Goal: Task Accomplishment & Management: Complete application form

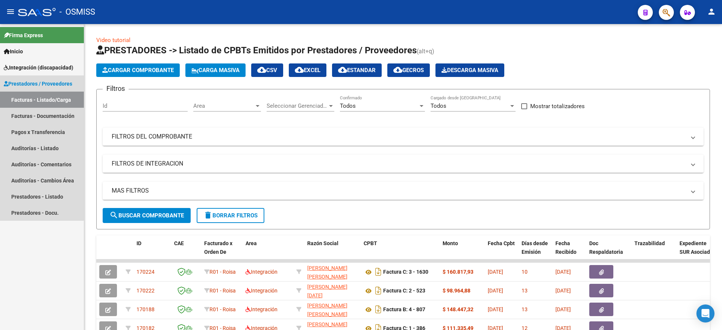
click at [39, 82] on span "Prestadores / Proveedores" at bounding box center [38, 84] width 68 height 8
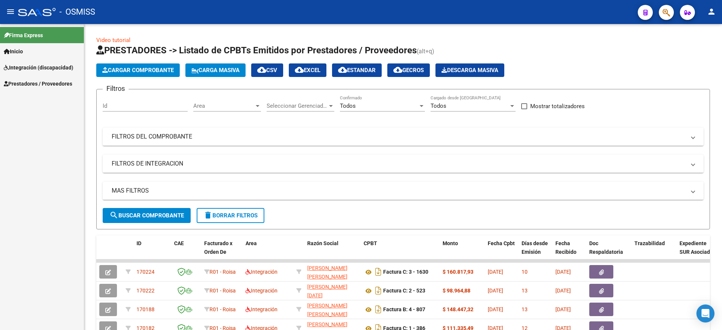
click at [46, 66] on span "Integración (discapacidad)" at bounding box center [39, 68] width 70 height 8
click at [50, 84] on link "Legajos" at bounding box center [42, 84] width 84 height 16
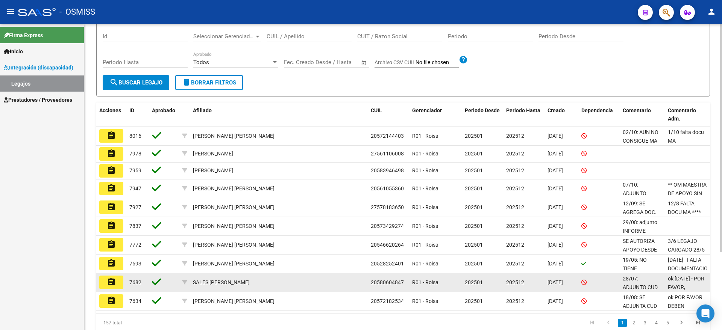
scroll to position [94, 0]
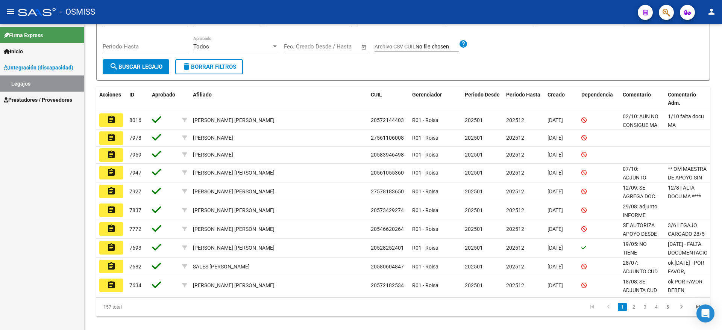
click at [21, 96] on span "Prestadores / Proveedores" at bounding box center [38, 100] width 68 height 8
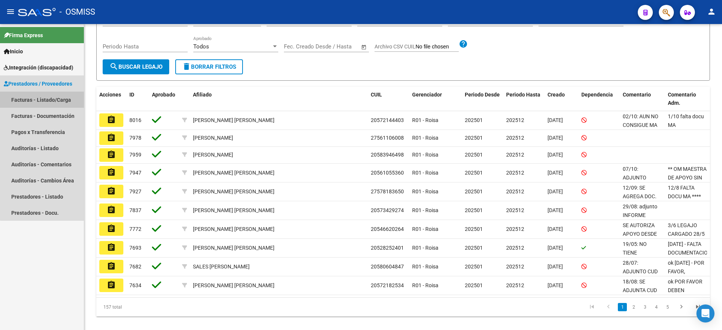
click at [44, 93] on link "Facturas - Listado/Carga" at bounding box center [42, 100] width 84 height 16
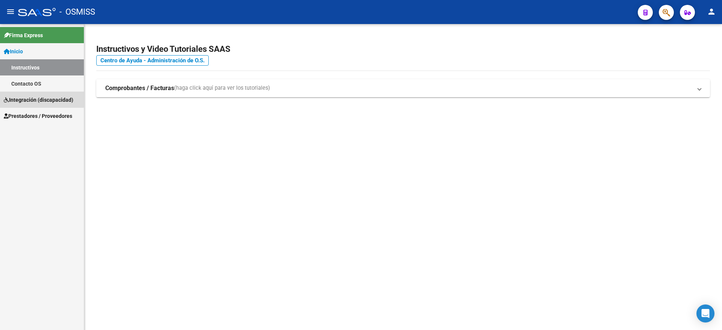
click at [38, 99] on span "Integración (discapacidad)" at bounding box center [39, 100] width 70 height 8
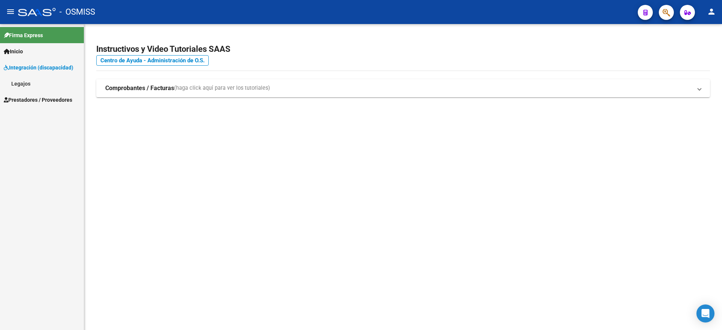
click at [32, 99] on span "Prestadores / Proveedores" at bounding box center [38, 100] width 68 height 8
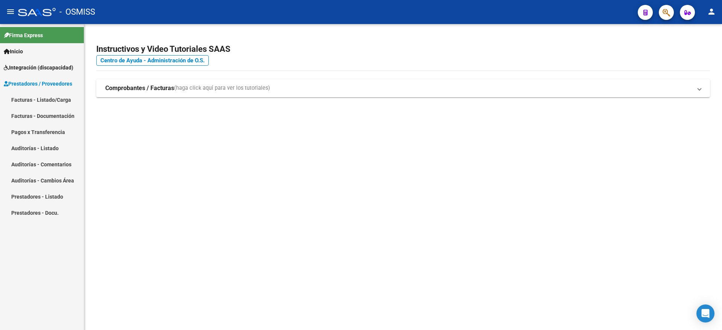
click at [33, 97] on link "Facturas - Listado/Carga" at bounding box center [42, 100] width 84 height 16
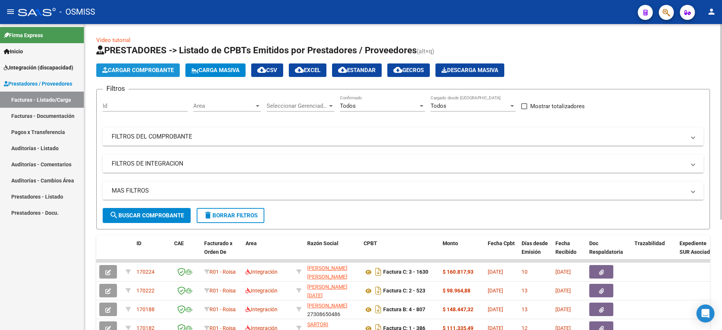
click at [112, 71] on span "Cargar Comprobante" at bounding box center [137, 70] width 71 height 7
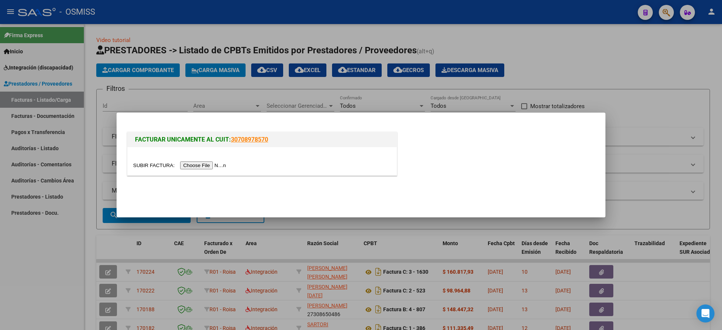
click at [203, 166] on input "file" at bounding box center [180, 166] width 95 height 8
click at [189, 164] on input "file" at bounding box center [180, 166] width 95 height 8
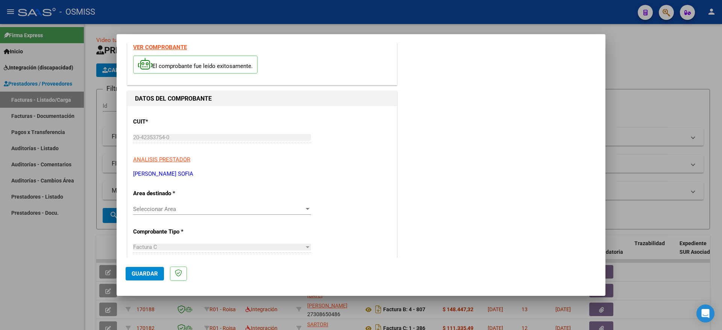
scroll to position [47, 0]
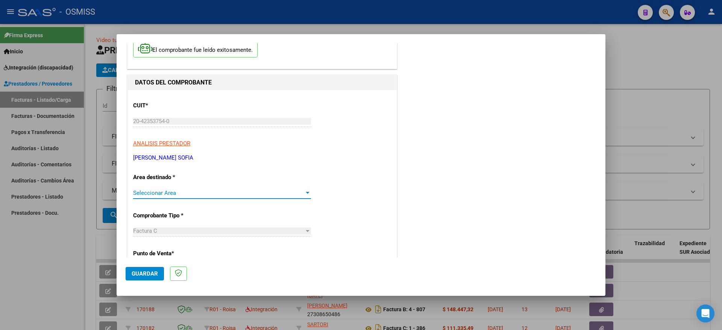
click at [188, 193] on span "Seleccionar Area" at bounding box center [218, 193] width 171 height 7
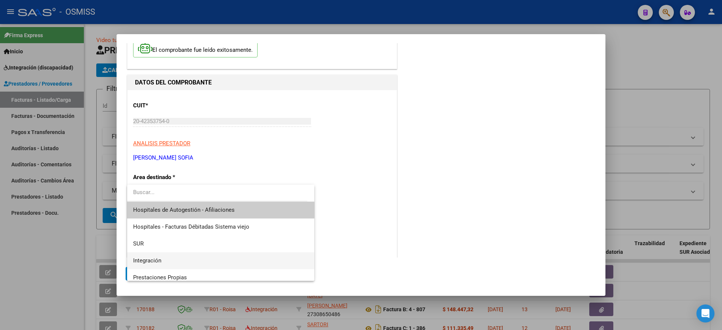
click at [168, 257] on span "Integración" at bounding box center [220, 261] width 175 height 17
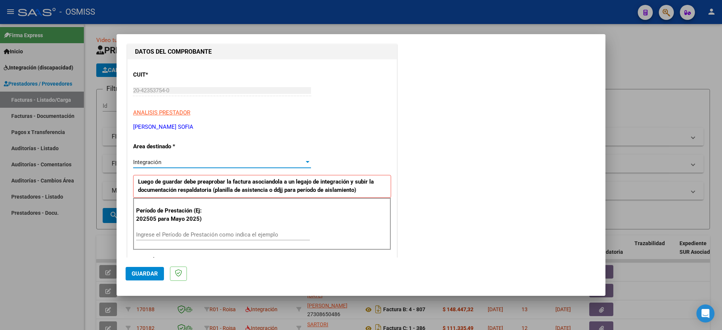
scroll to position [141, 0]
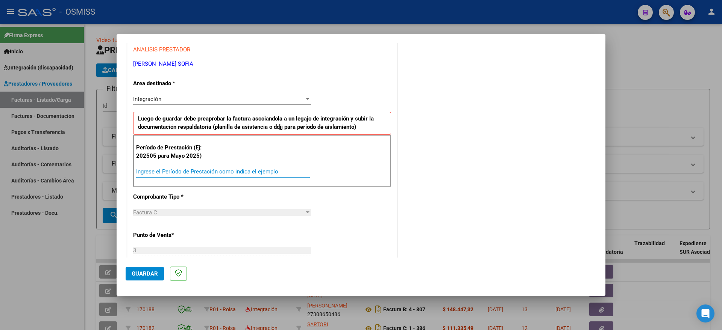
click at [216, 173] on input "Ingrese el Período de Prestación como indica el ejemplo" at bounding box center [223, 171] width 174 height 7
type input "202509"
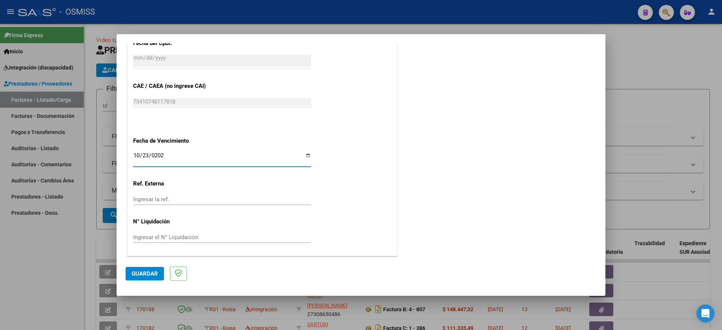
type input "[DATE]"
click at [144, 275] on span "Guardar" at bounding box center [145, 274] width 26 height 7
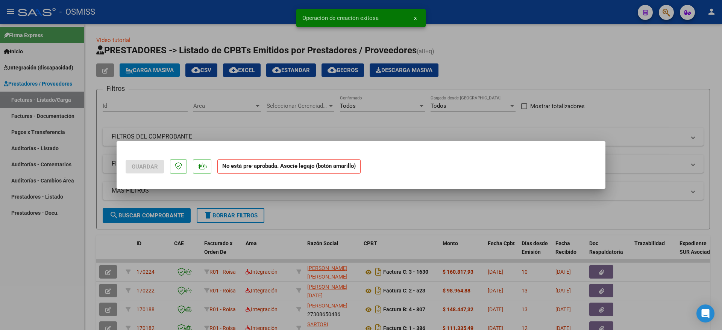
scroll to position [0, 0]
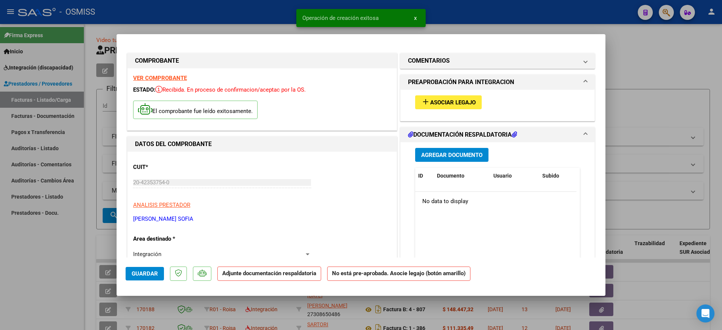
click at [469, 100] on span "Asociar Legajo" at bounding box center [452, 102] width 45 height 7
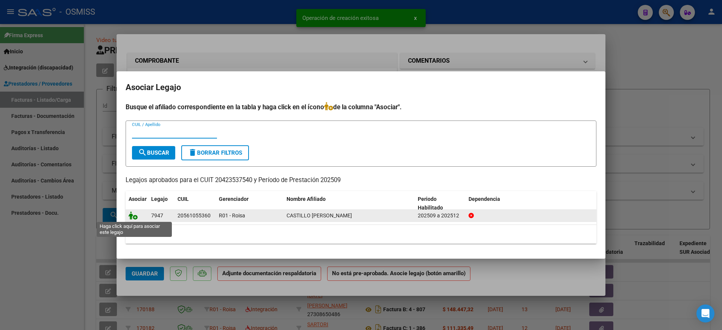
click at [133, 213] on icon at bounding box center [133, 216] width 9 height 8
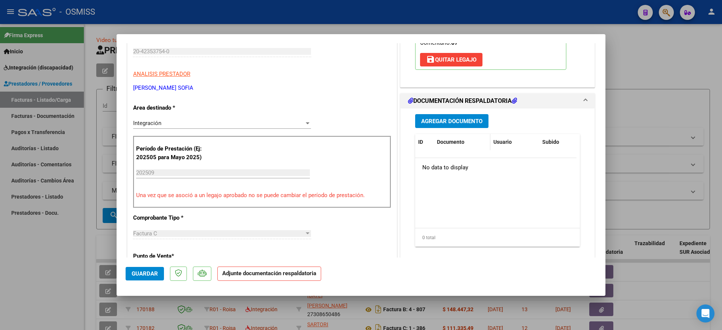
scroll to position [141, 0]
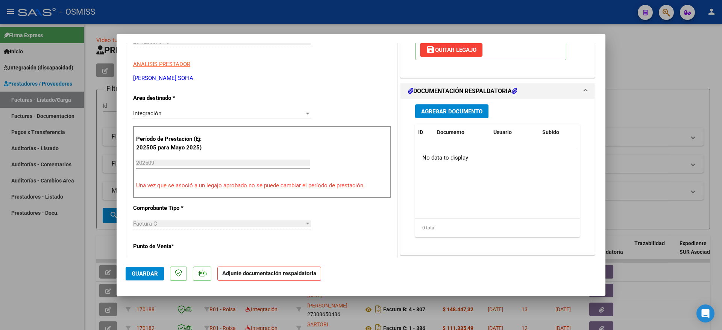
click at [446, 113] on span "Agregar Documento" at bounding box center [451, 111] width 61 height 7
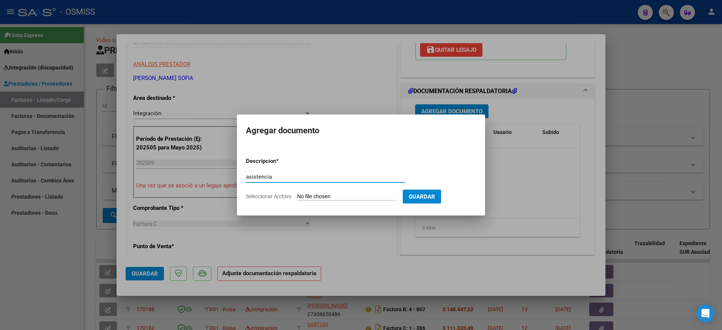
type input "asistencia"
click at [321, 194] on input "Seleccionar Archivo" at bounding box center [347, 197] width 100 height 7
type input "C:\fakepath\2826 - Castillo [PERSON_NAME].pdf"
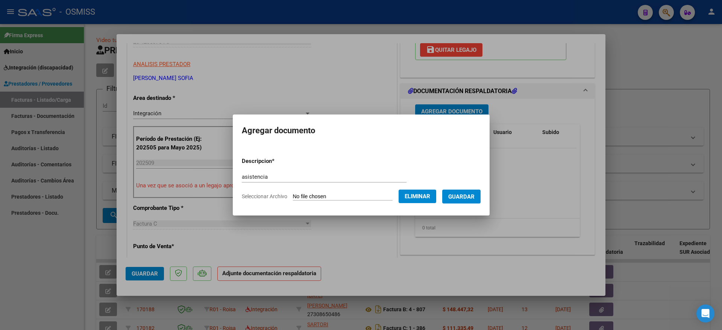
click at [470, 201] on button "Guardar" at bounding box center [461, 197] width 38 height 14
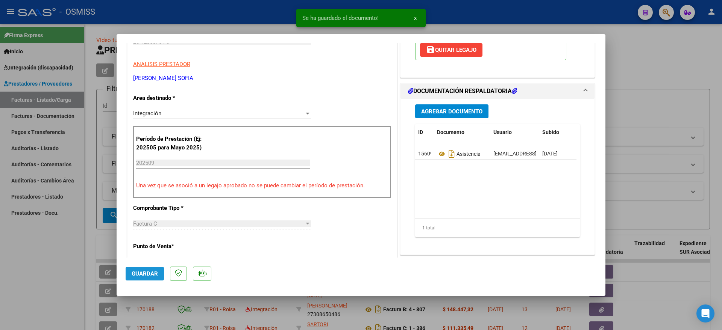
click at [131, 273] on button "Guardar" at bounding box center [145, 274] width 38 height 14
click at [29, 273] on div at bounding box center [361, 165] width 722 height 330
type input "$ 0,00"
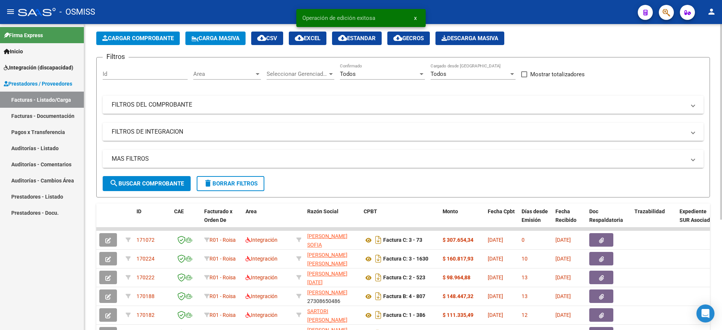
scroll to position [47, 0]
